Goal: Transaction & Acquisition: Subscribe to service/newsletter

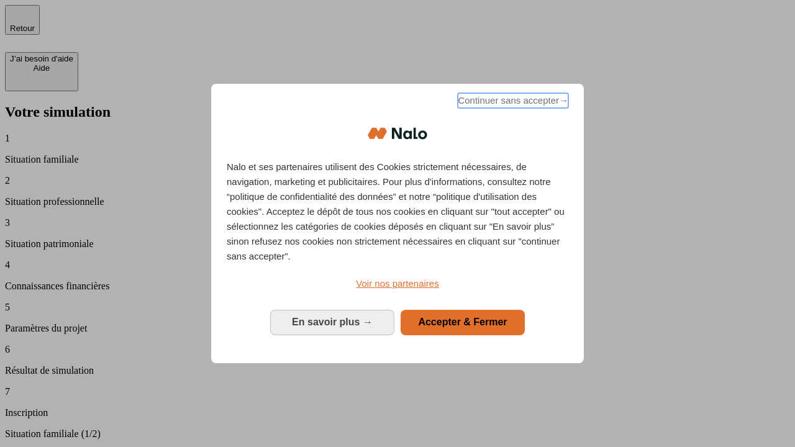
click at [512, 102] on span "Continuer sans accepter →" at bounding box center [513, 100] width 111 height 15
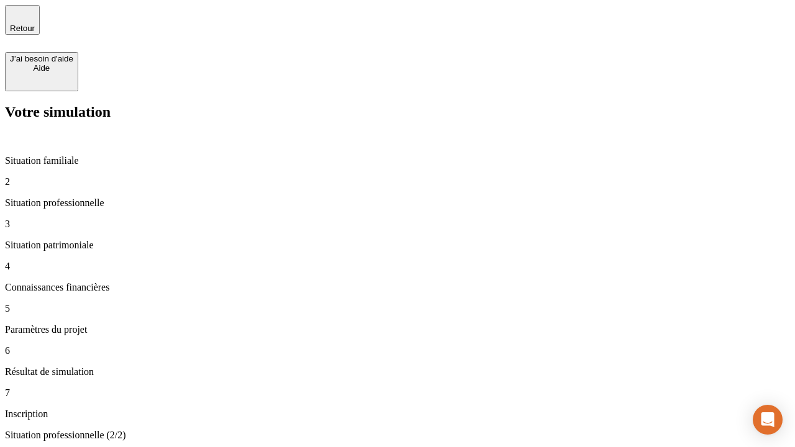
type input "30 000"
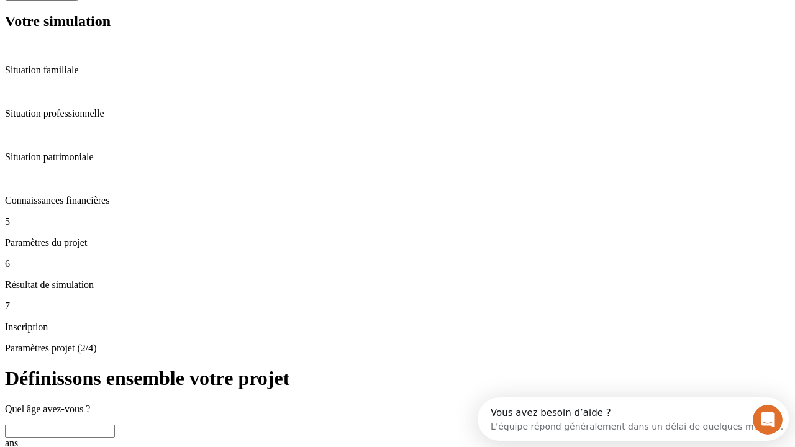
scroll to position [24, 0]
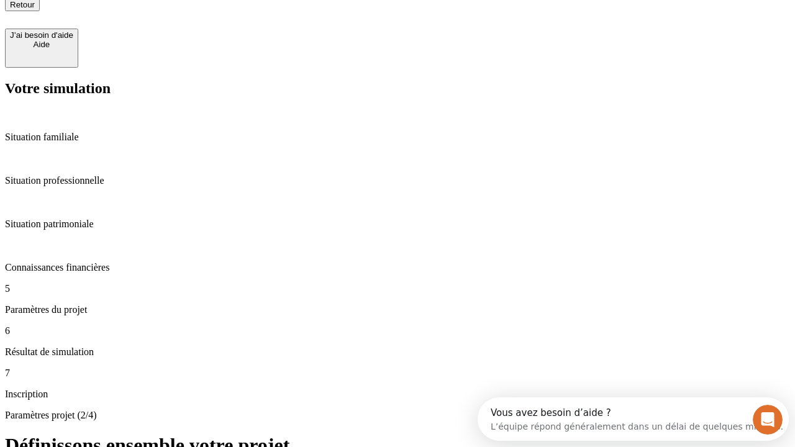
type input "25"
type input "64"
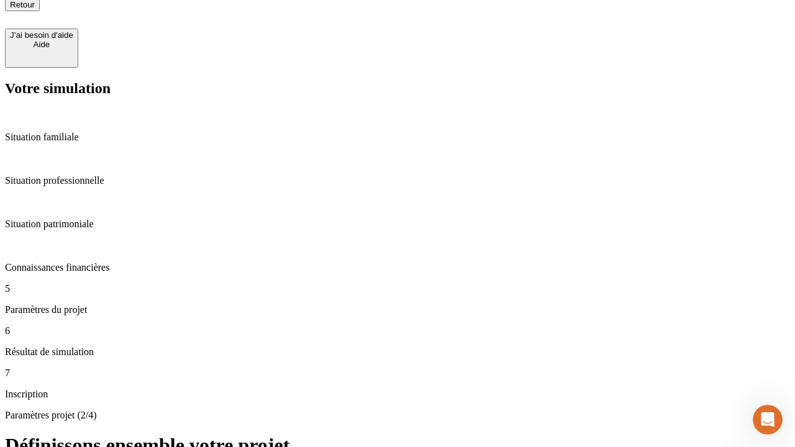
type input "1 000"
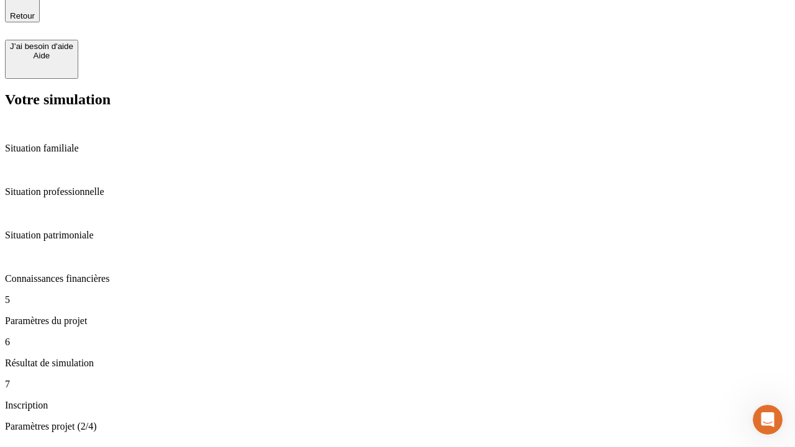
type input "640"
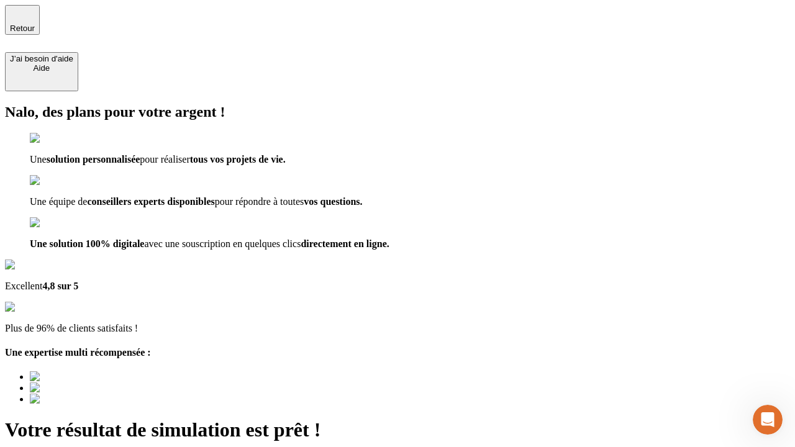
type input "[EMAIL_ADDRESS][PERSON_NAME][DOMAIN_NAME]"
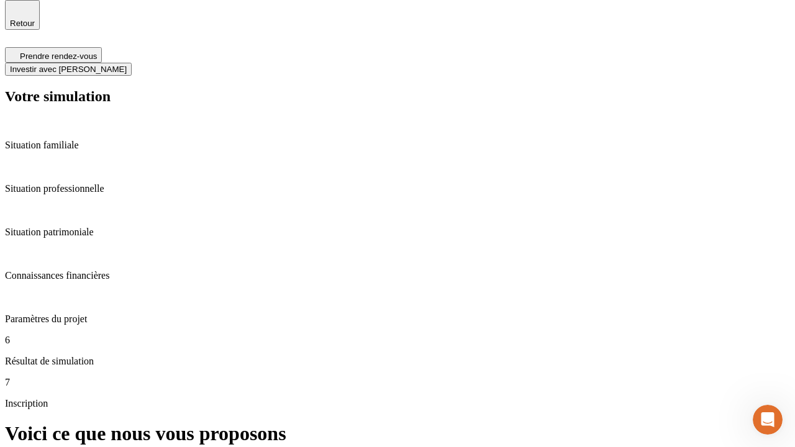
click at [127, 65] on span "Investir avec [PERSON_NAME]" at bounding box center [68, 69] width 117 height 9
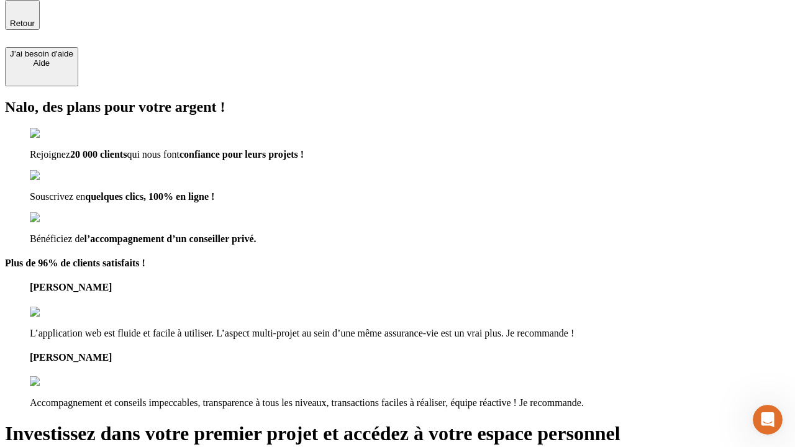
scroll to position [4, 0]
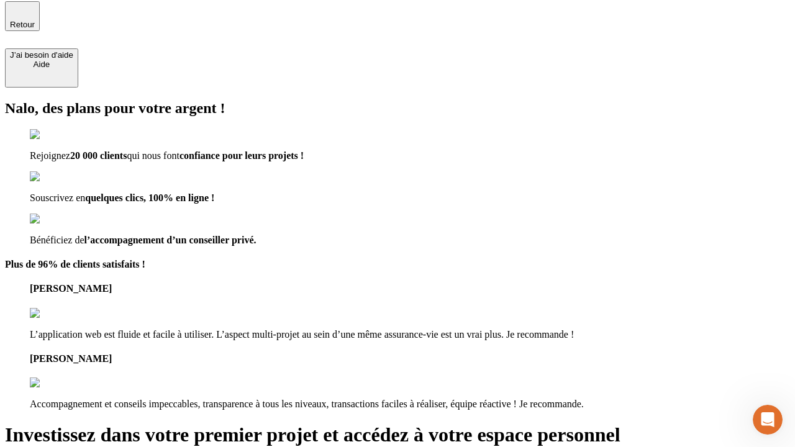
type input "[EMAIL_ADDRESS][PERSON_NAME][DOMAIN_NAME]"
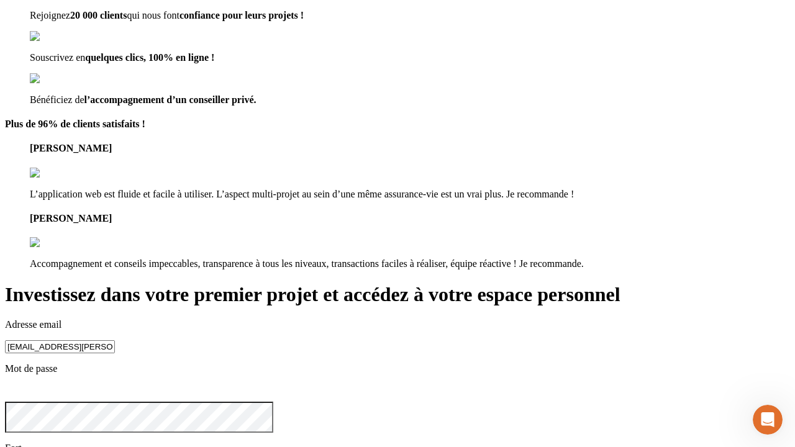
scroll to position [14, 0]
